Goal: Information Seeking & Learning: Learn about a topic

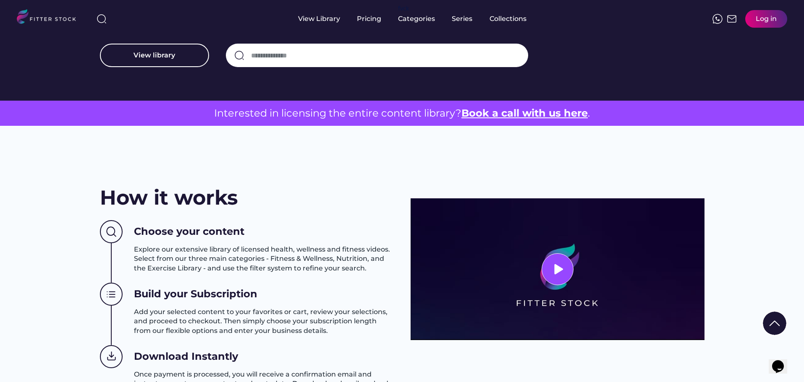
scroll to position [378, 0]
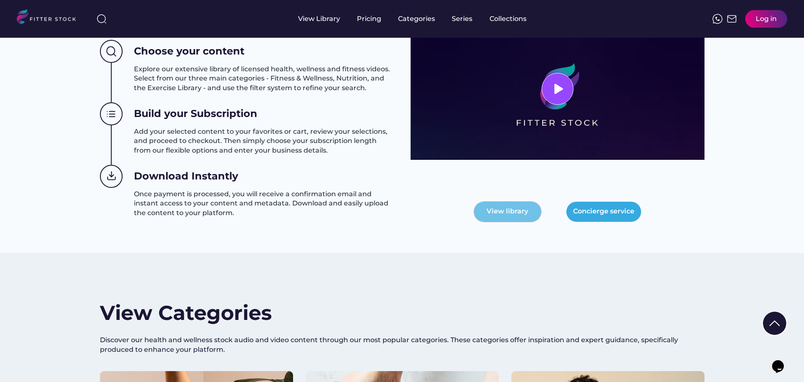
click at [502, 207] on button "View library" at bounding box center [507, 212] width 67 height 20
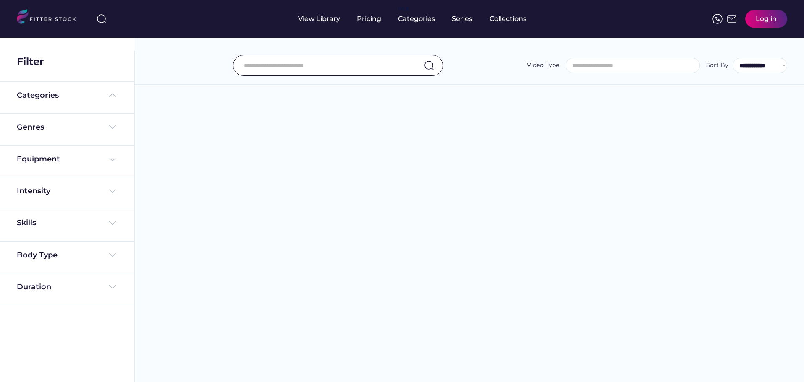
select select
select select "**********"
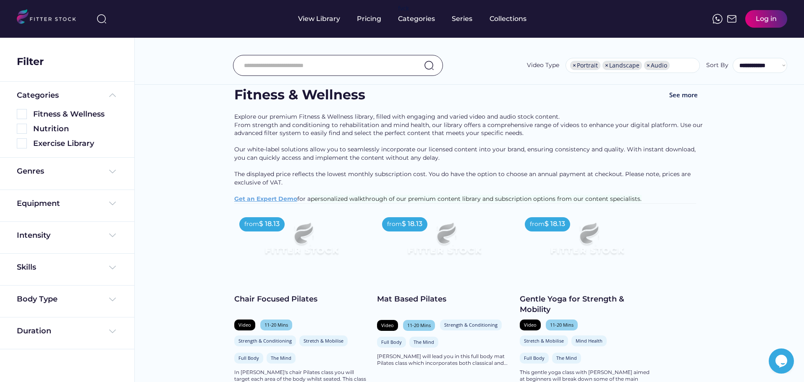
scroll to position [126, 0]
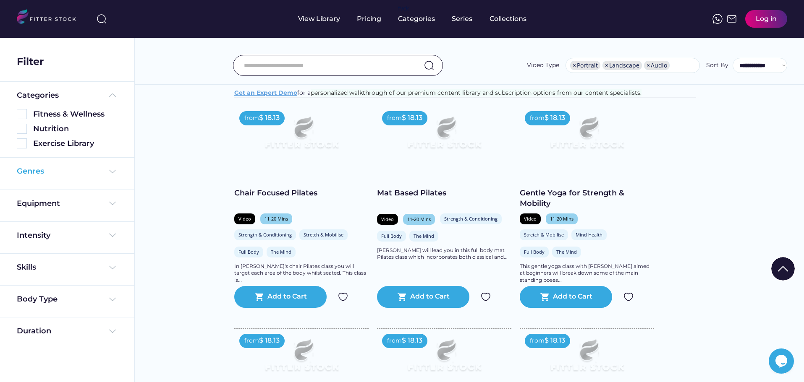
click at [54, 174] on div "Genres" at bounding box center [67, 171] width 101 height 10
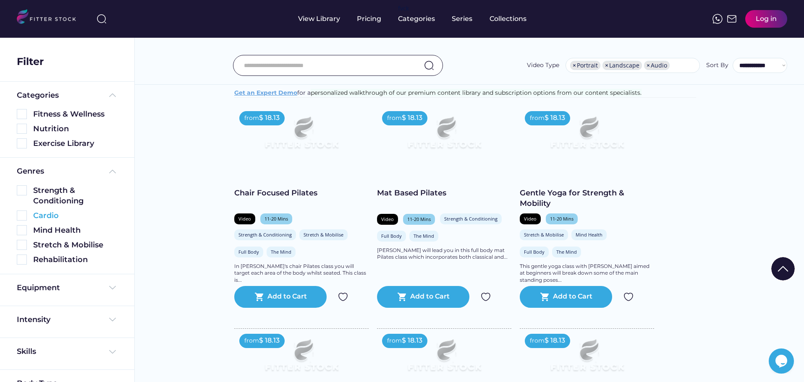
click at [48, 215] on div "Cardio" at bounding box center [75, 216] width 84 height 10
click at [67, 233] on div "Mind Health" at bounding box center [75, 230] width 84 height 10
click at [51, 287] on div "Equipment" at bounding box center [38, 288] width 43 height 10
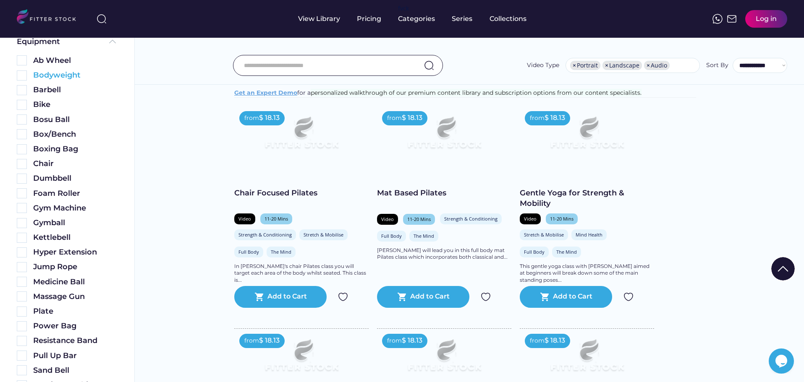
scroll to position [262, 0]
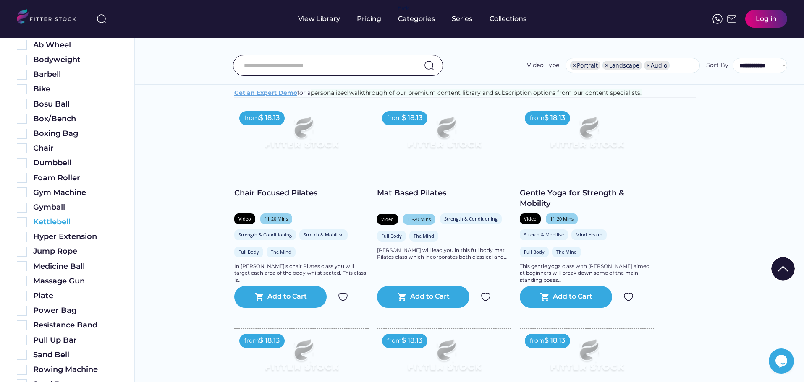
click at [21, 227] on img at bounding box center [22, 222] width 10 height 10
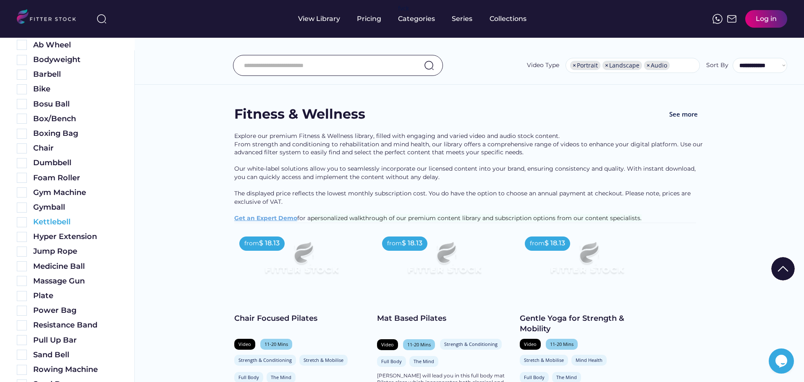
scroll to position [307, 0]
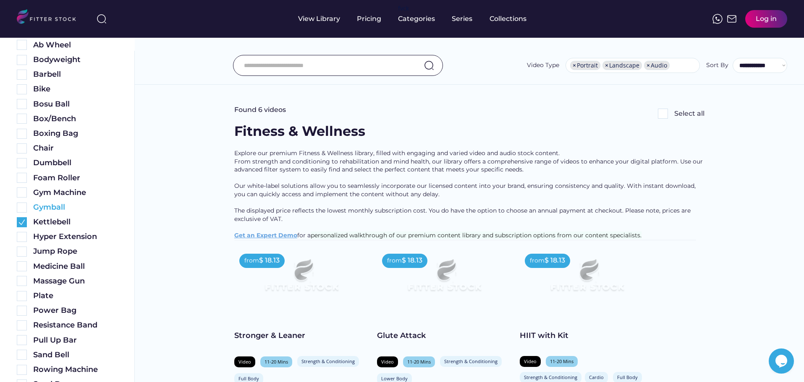
click at [24, 207] on img at bounding box center [22, 208] width 10 height 10
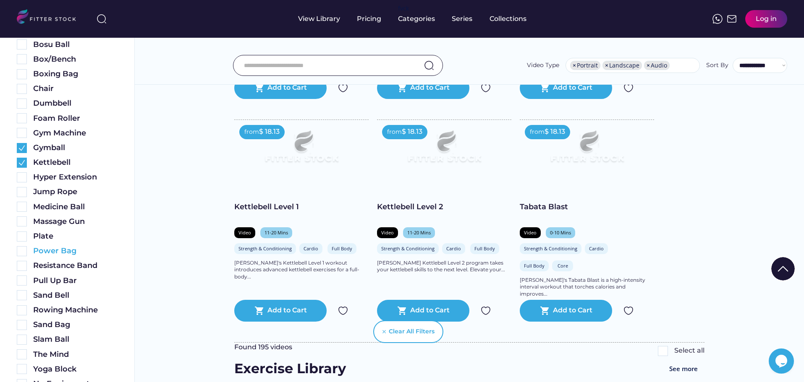
scroll to position [265, 0]
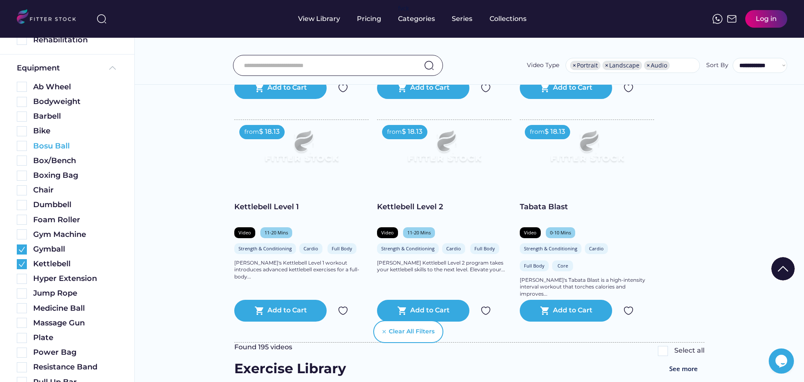
click at [21, 145] on img at bounding box center [22, 146] width 10 height 10
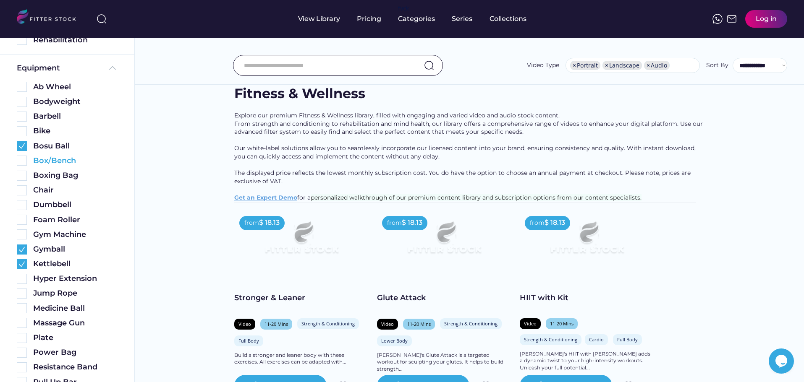
click at [21, 163] on img at bounding box center [22, 161] width 10 height 10
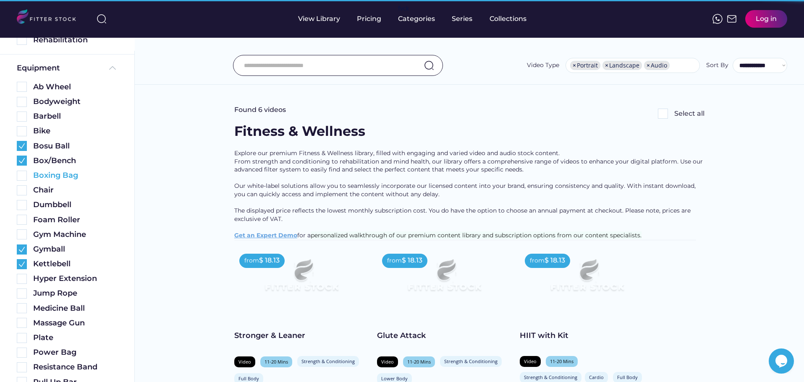
click at [21, 181] on img at bounding box center [22, 176] width 10 height 10
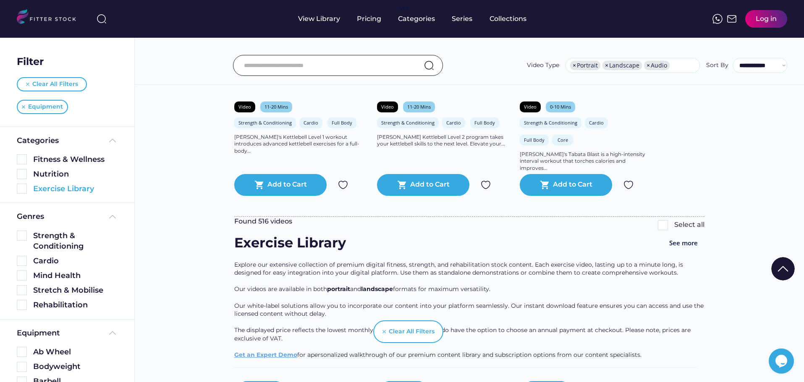
click at [24, 190] on img at bounding box center [22, 189] width 10 height 10
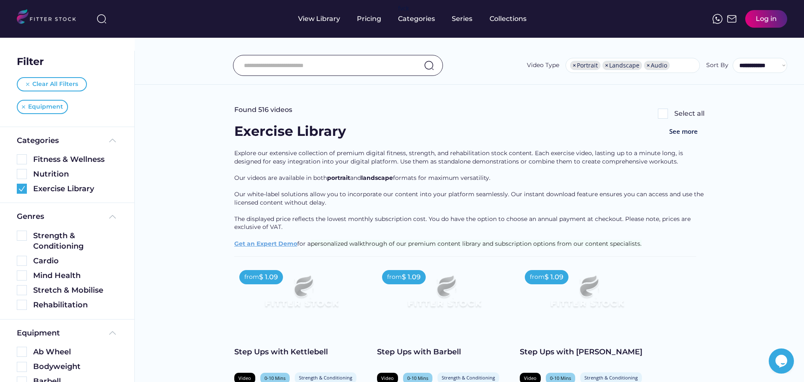
click at [346, 288] on img at bounding box center [301, 295] width 107 height 60
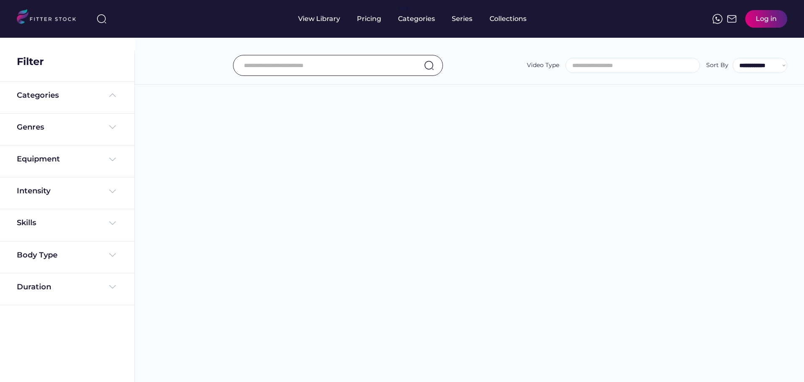
select select "**********"
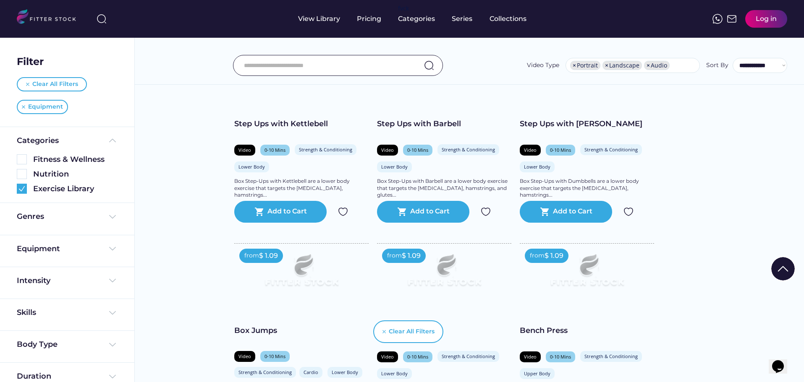
scroll to position [252, 0]
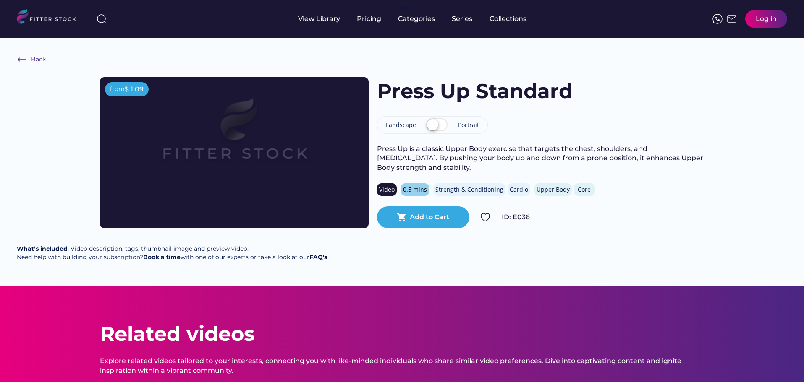
click at [310, 183] on img at bounding box center [234, 137] width 215 height 121
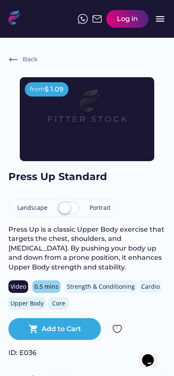
click at [145, 92] on img at bounding box center [87, 110] width 118 height 66
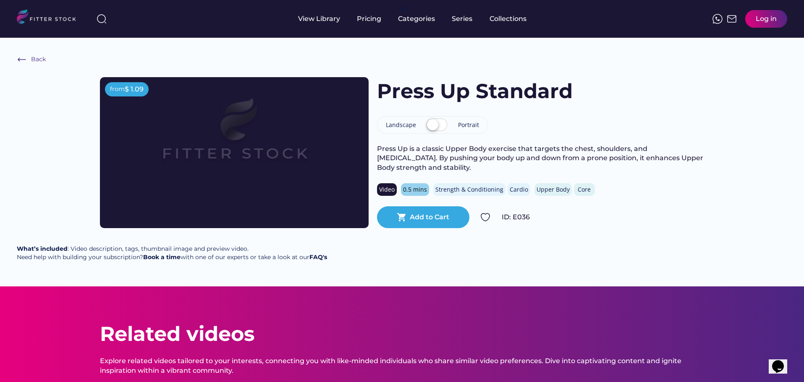
click at [308, 171] on img at bounding box center [234, 137] width 215 height 121
